Goal: Task Accomplishment & Management: Manage account settings

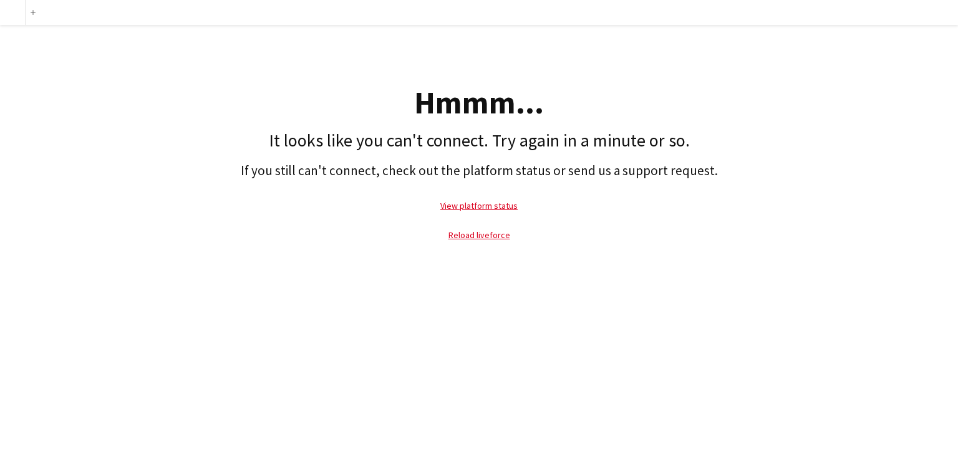
click at [154, 110] on div "Hmmm..." at bounding box center [479, 102] width 946 height 31
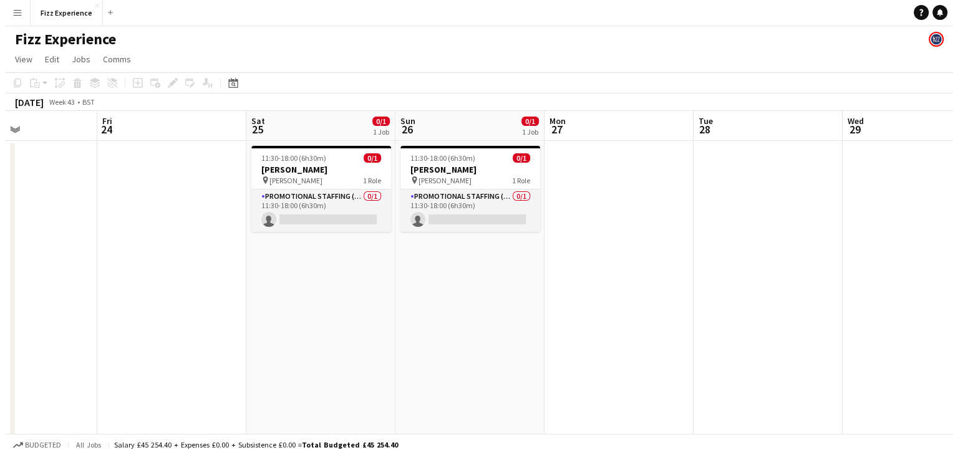
scroll to position [0, 505]
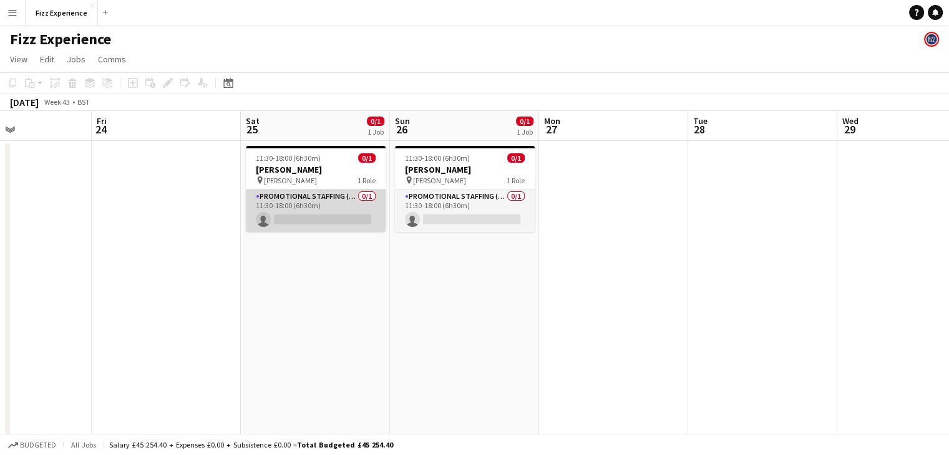
click at [357, 207] on app-card-role "Promotional Staffing (Brand Ambassadors) 0/1 11:30-18:00 (6h30m) single-neutral…" at bounding box center [316, 211] width 140 height 42
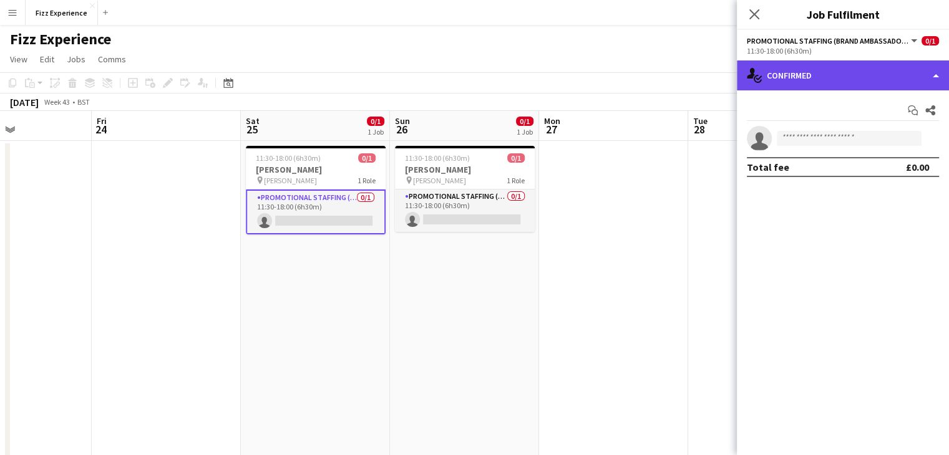
click at [856, 74] on div "single-neutral-actions-check-2 Confirmed" at bounding box center [843, 76] width 212 height 30
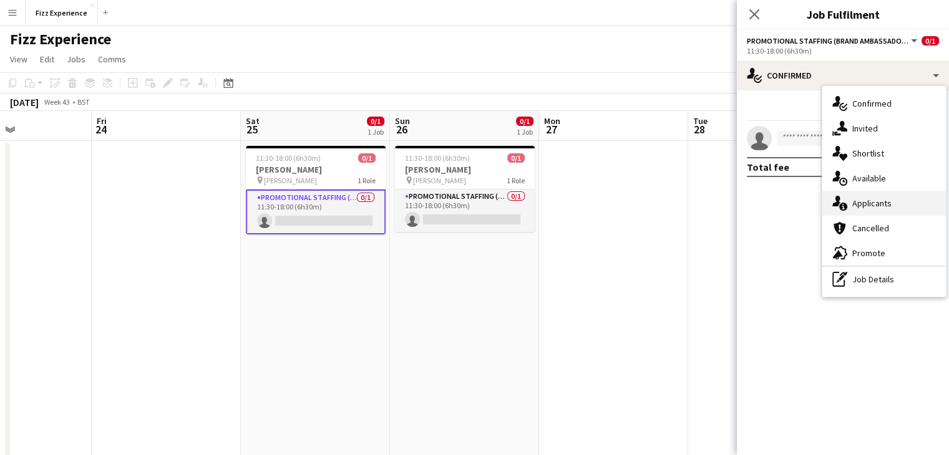
click at [862, 200] on span "Applicants" at bounding box center [871, 203] width 39 height 11
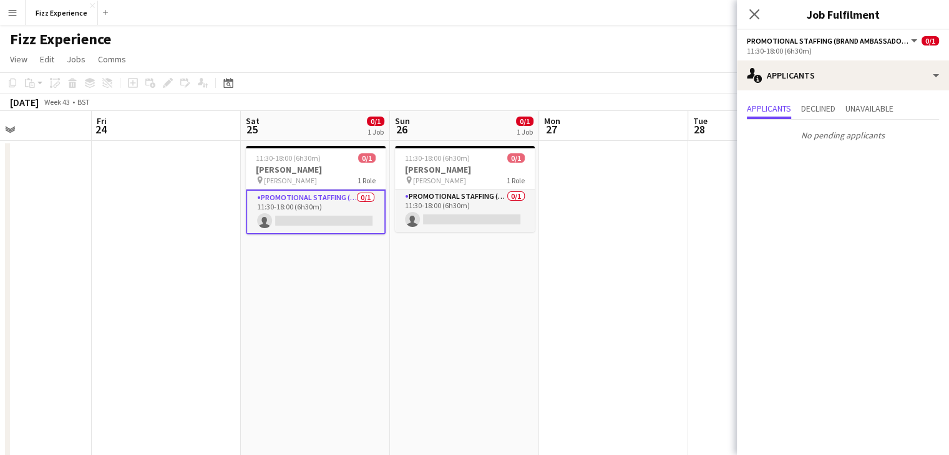
click at [643, 218] on app-date-cell at bounding box center [613, 337] width 149 height 393
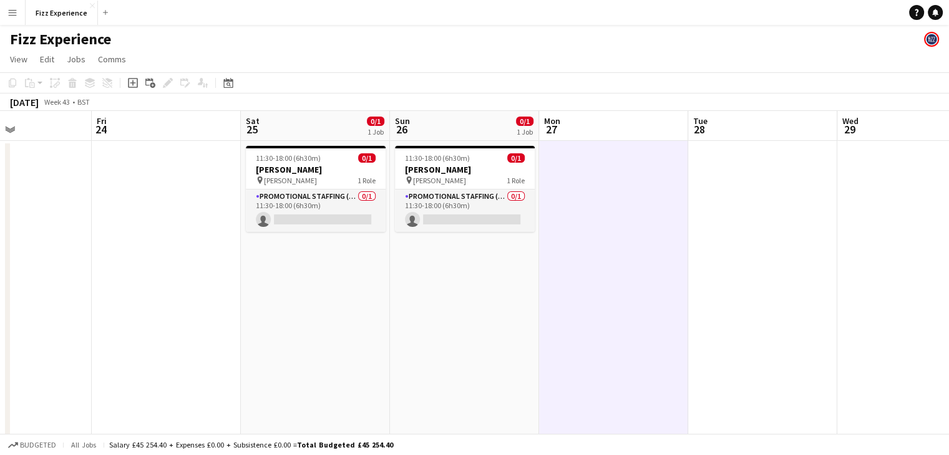
click at [23, 17] on button "Menu" at bounding box center [12, 12] width 25 height 25
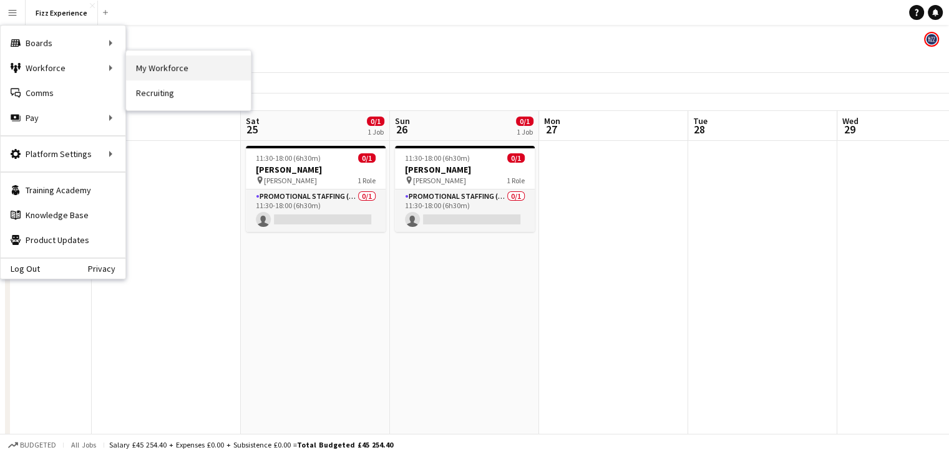
click at [170, 68] on link "My Workforce" at bounding box center [188, 68] width 125 height 25
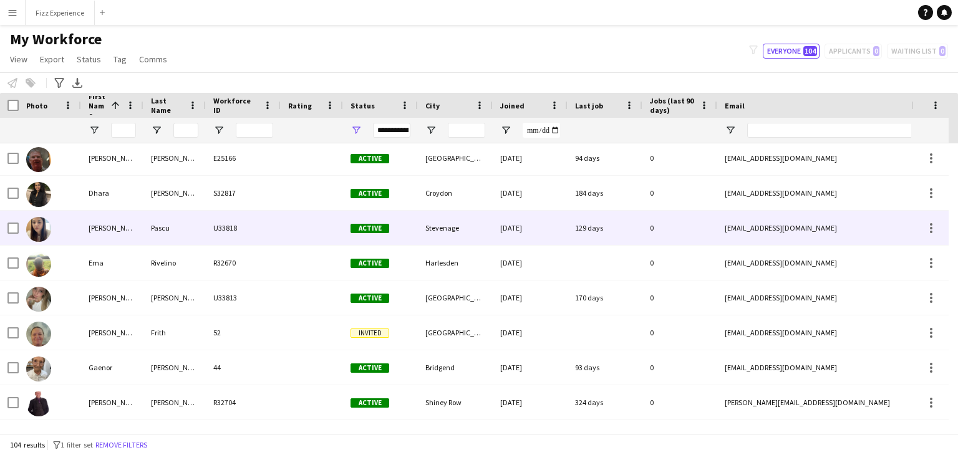
scroll to position [598, 0]
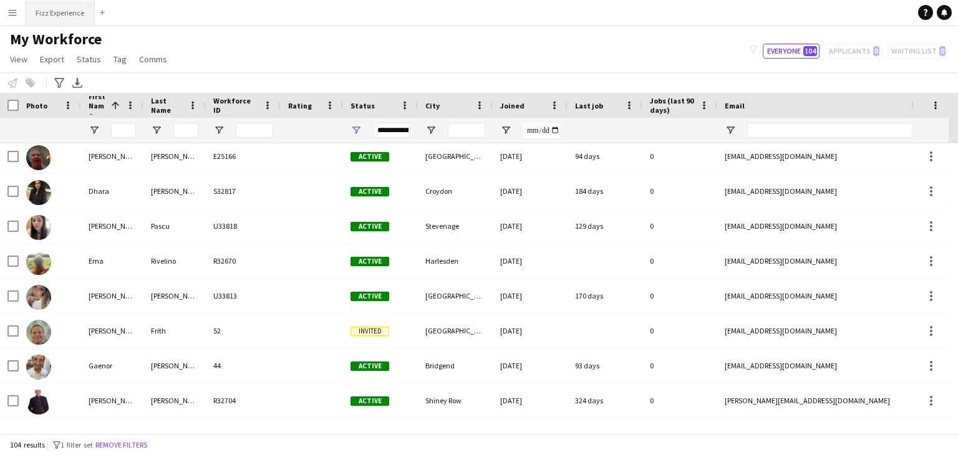
click at [79, 18] on button "Fizz Experience Close" at bounding box center [60, 13] width 69 height 24
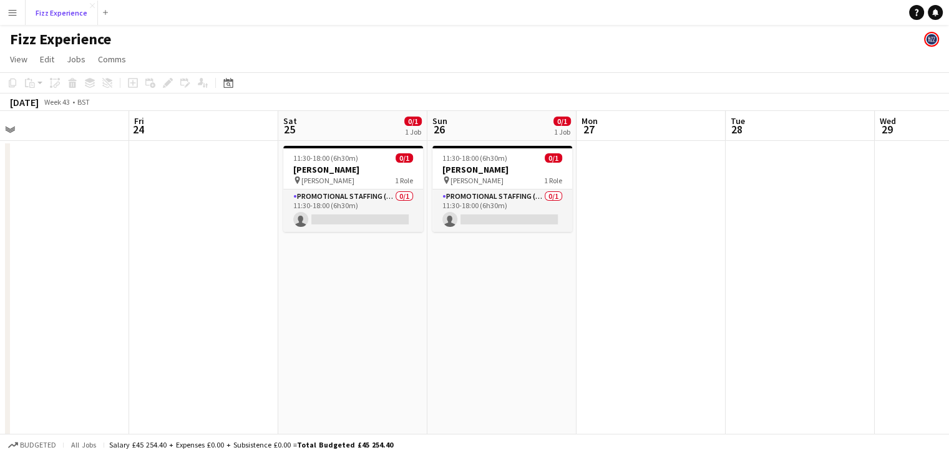
scroll to position [0, 470]
